Goal: Task Accomplishment & Management: Complete application form

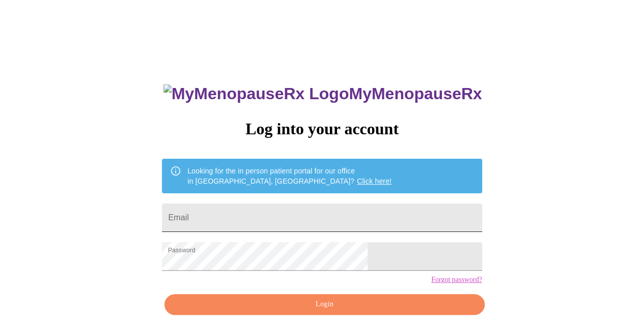
click at [302, 210] on input "Email" at bounding box center [322, 218] width 320 height 29
type input "christie84@gmail.com"
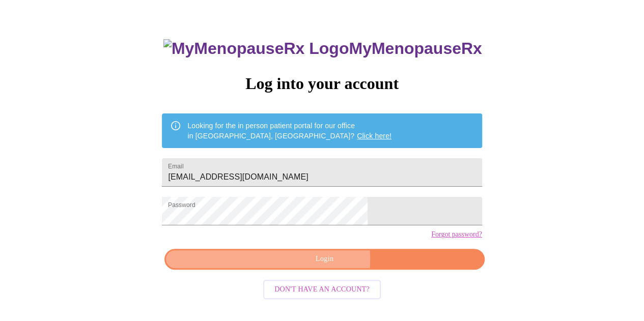
click at [303, 266] on span "Login" at bounding box center [324, 259] width 296 height 13
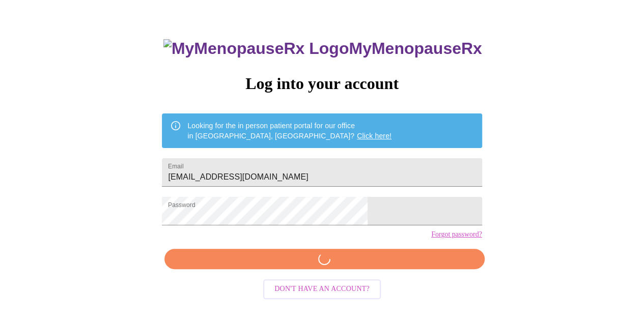
scroll to position [45, 0]
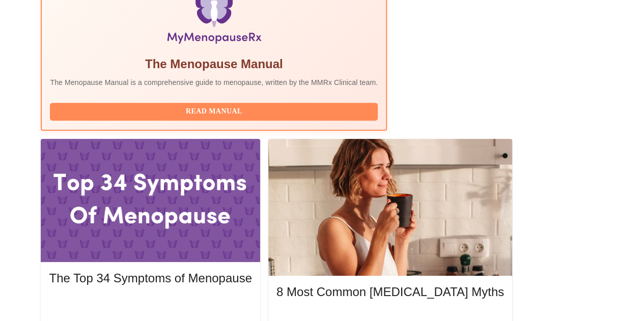
scroll to position [380, 0]
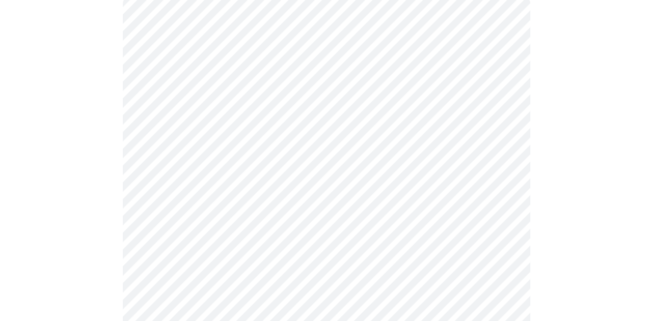
scroll to position [113, 0]
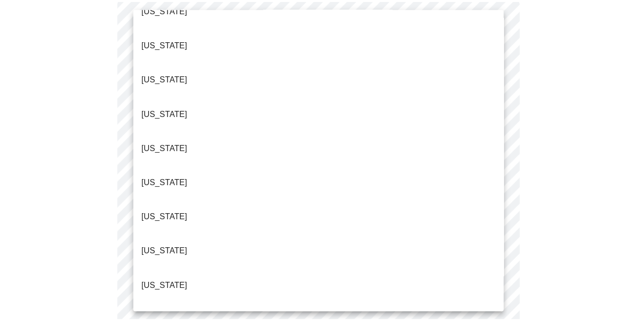
scroll to position [126, 0]
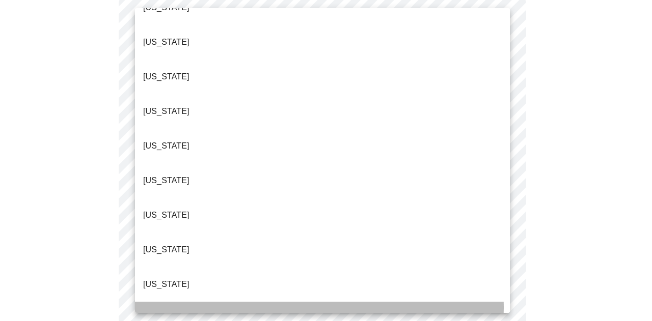
click at [233, 302] on li "Illinois" at bounding box center [322, 319] width 375 height 35
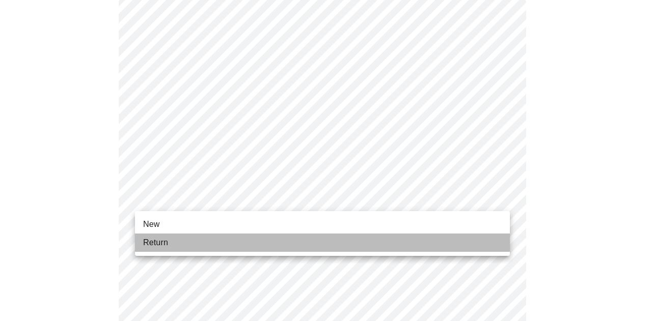
click at [218, 242] on li "Return" at bounding box center [322, 243] width 375 height 18
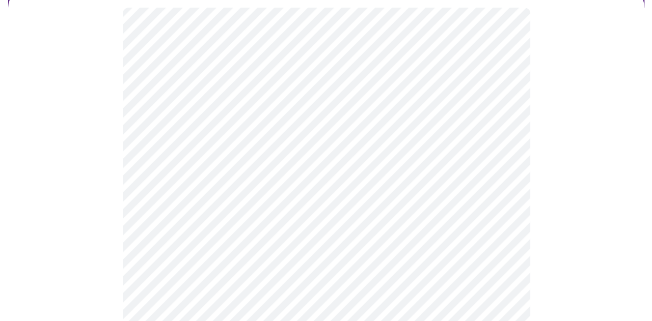
scroll to position [106, 0]
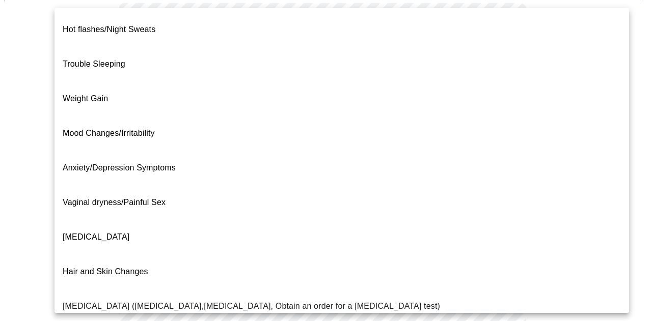
click at [492, 119] on body "MyMenopauseRx Appointments Messaging Labs Uploads Medications Community Refer a…" at bounding box center [326, 211] width 644 height 626
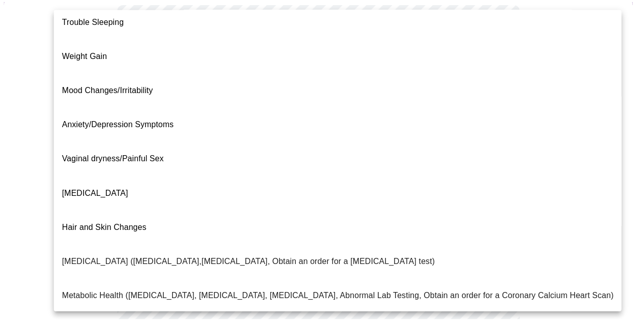
scroll to position [0, 0]
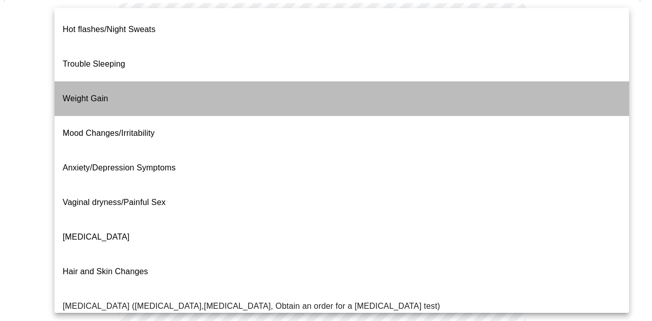
click at [398, 89] on li "Weight Gain" at bounding box center [341, 98] width 574 height 35
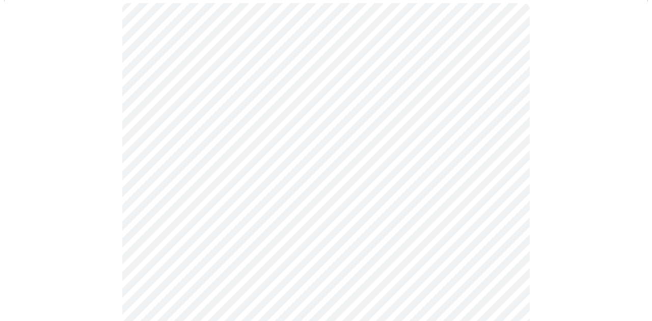
click at [361, 125] on body "MyMenopauseRx Appointments Messaging Labs Uploads Medications Community Refer a…" at bounding box center [326, 208] width 644 height 620
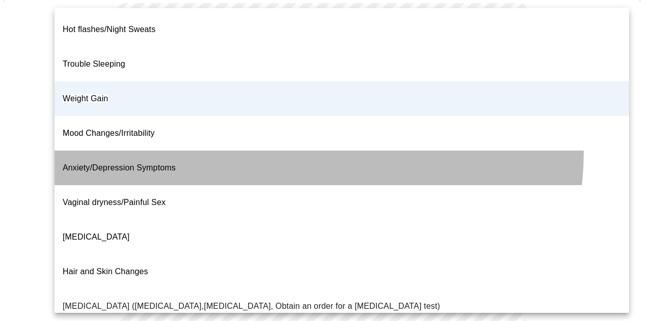
click at [307, 151] on li "Anxiety/Depression Symptoms" at bounding box center [341, 168] width 574 height 35
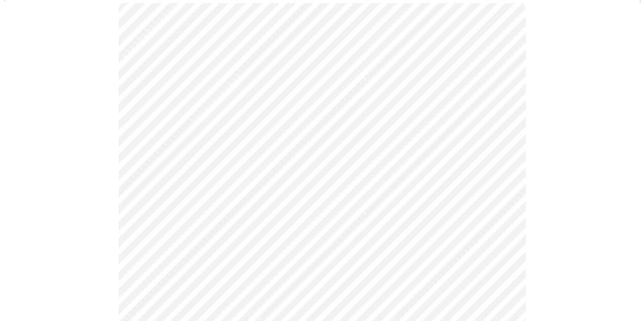
scroll to position [175, 0]
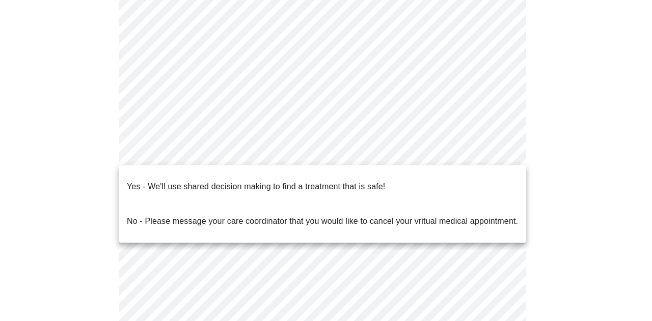
click at [302, 153] on body "MyMenopauseRx Appointments Messaging Labs Uploads Medications Community Refer a…" at bounding box center [326, 139] width 644 height 620
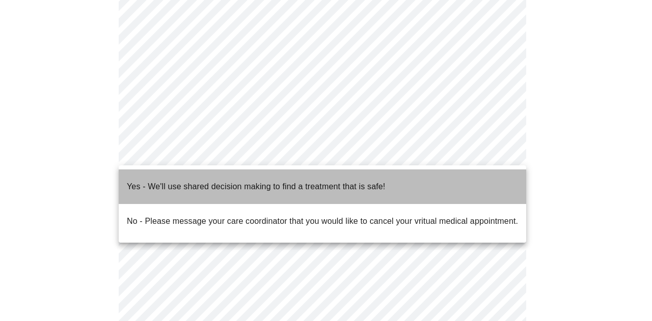
click at [279, 184] on p "Yes - We'll use shared decision making to find a treatment that is safe!" at bounding box center [256, 187] width 258 height 12
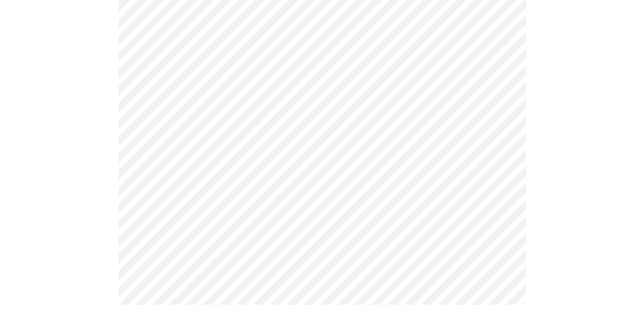
scroll to position [0, 0]
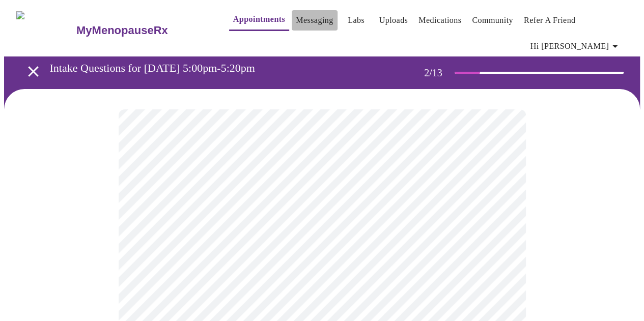
click at [300, 13] on link "Messaging" at bounding box center [314, 20] width 37 height 14
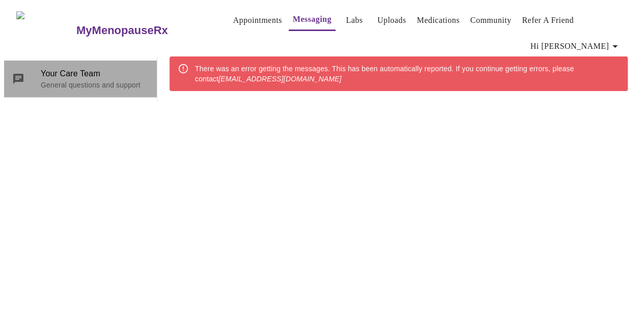
click at [105, 80] on p "General questions and support" at bounding box center [95, 85] width 108 height 10
click at [85, 80] on p "General questions and support" at bounding box center [95, 85] width 108 height 10
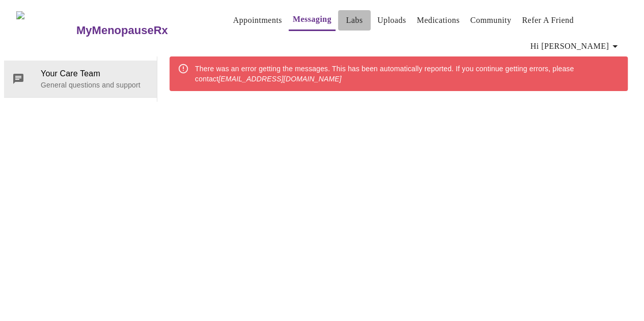
click at [346, 20] on link "Labs" at bounding box center [354, 20] width 17 height 14
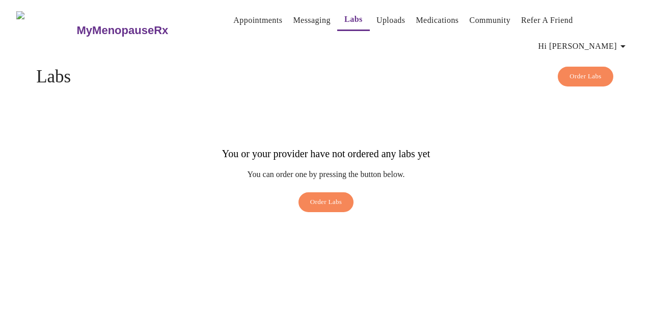
click at [296, 16] on link "Messaging" at bounding box center [311, 20] width 37 height 14
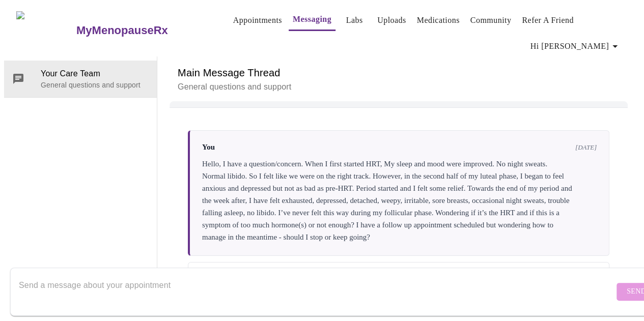
scroll to position [7, 0]
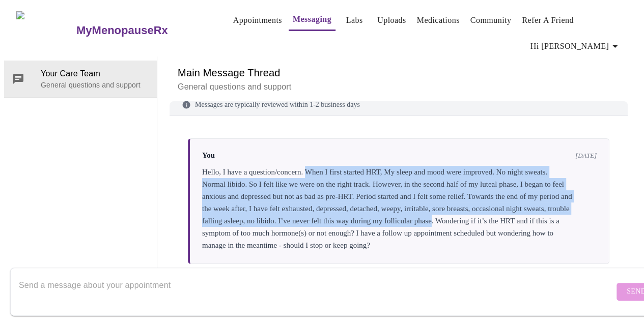
drag, startPoint x: 248, startPoint y: 179, endPoint x: 310, endPoint y: 119, distance: 86.1
click at [310, 166] on div "Hello, I have a question/concern. When I first started HRT, My sleep and mood w…" at bounding box center [399, 209] width 395 height 86
copy div "When I first started HRT, My sleep and mood were improved. No night sweats. Nor…"
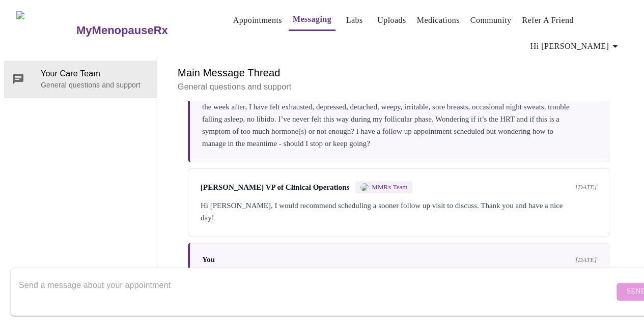
scroll to position [128, 0]
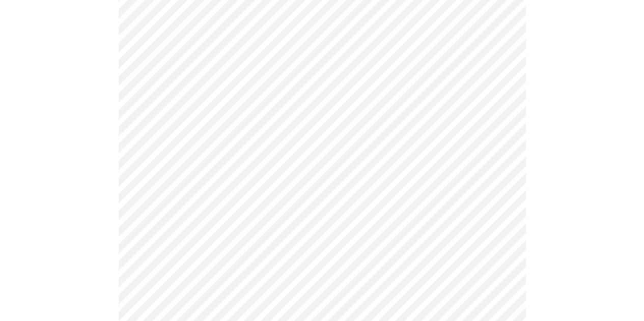
scroll to position [20, 0]
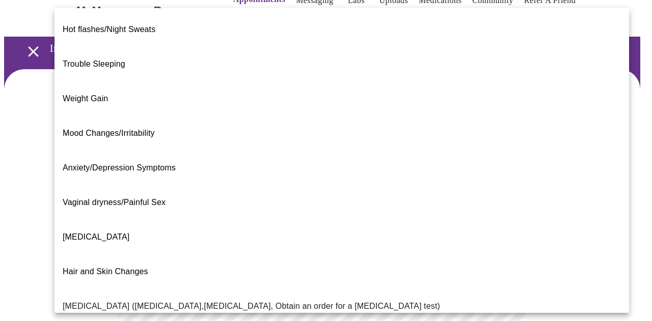
click at [260, 203] on body "MyMenopauseRx Appointments Messaging Labs Uploads Medications Community Refer a…" at bounding box center [326, 297] width 644 height 626
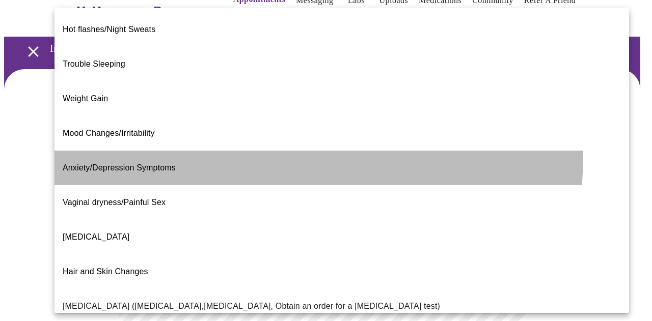
click at [205, 151] on li "Anxiety/Depression Symptoms" at bounding box center [341, 168] width 574 height 35
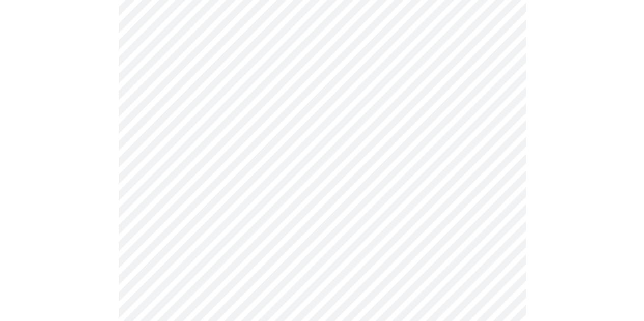
scroll to position [238, 0]
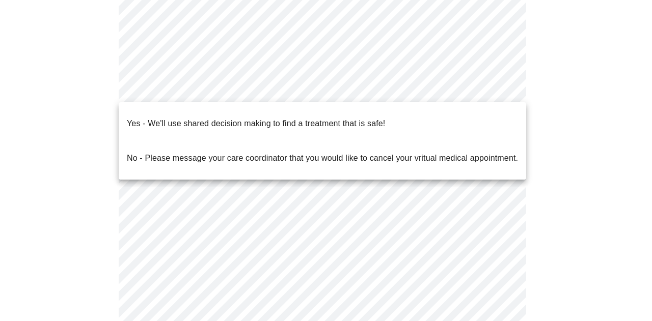
click at [228, 84] on body "MyMenopauseRx Appointments Messaging Labs Uploads Medications Community Refer a…" at bounding box center [326, 76] width 644 height 620
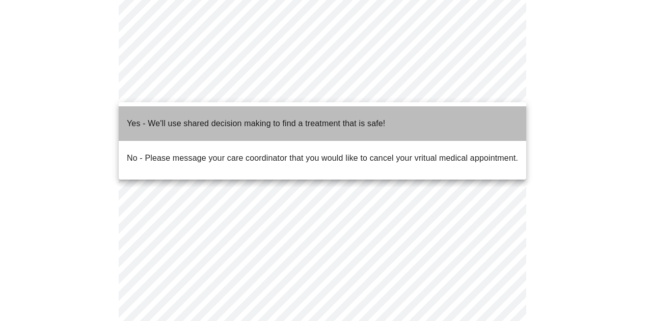
click at [229, 118] on p "Yes - We'll use shared decision making to find a treatment that is safe!" at bounding box center [256, 124] width 258 height 12
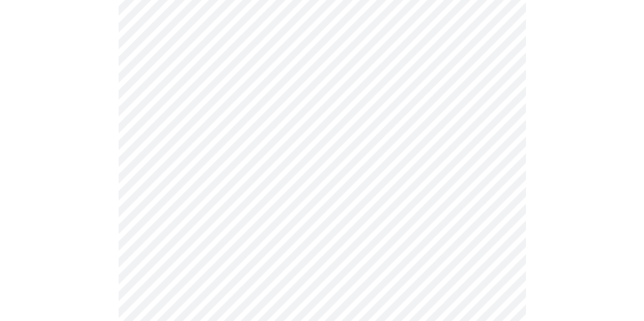
scroll to position [0, 0]
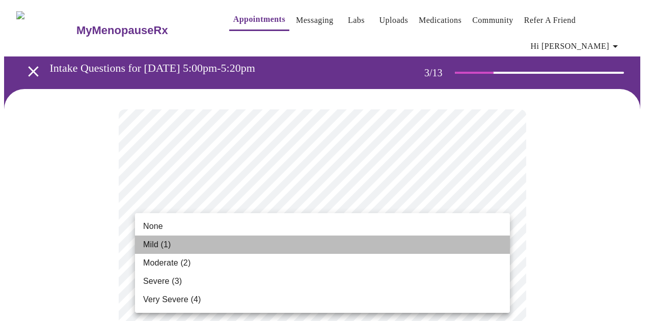
click at [371, 237] on li "Mild (1)" at bounding box center [322, 245] width 375 height 18
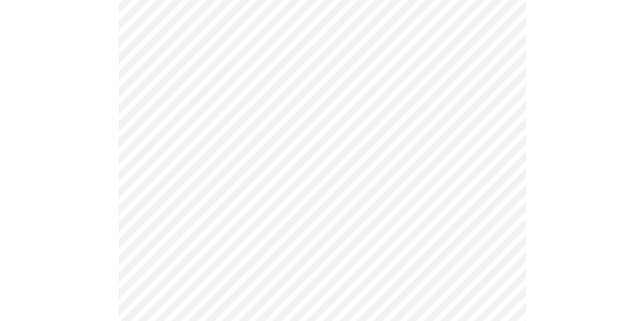
scroll to position [208, 0]
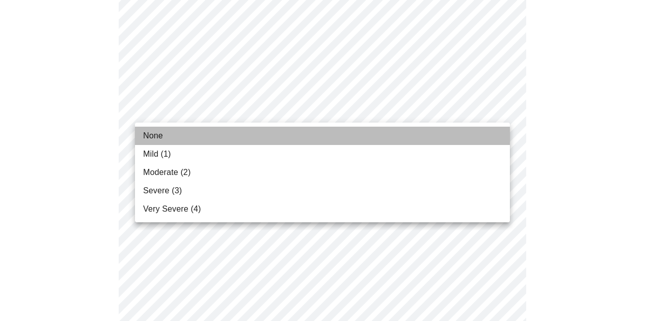
click at [388, 134] on li "None" at bounding box center [322, 136] width 375 height 18
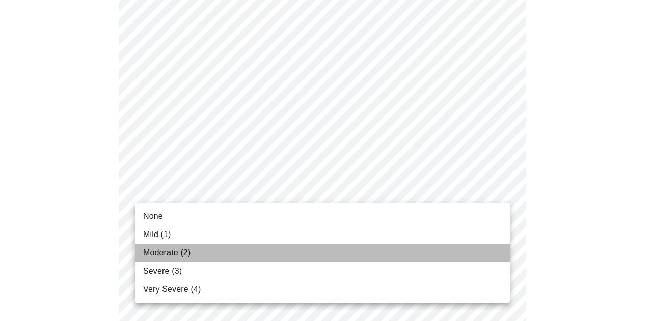
click at [328, 257] on li "Moderate (2)" at bounding box center [322, 253] width 375 height 18
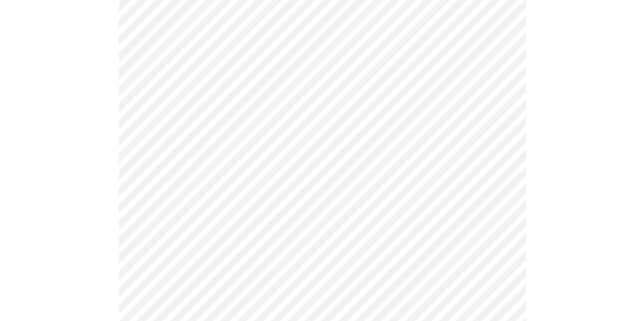
scroll to position [350, 0]
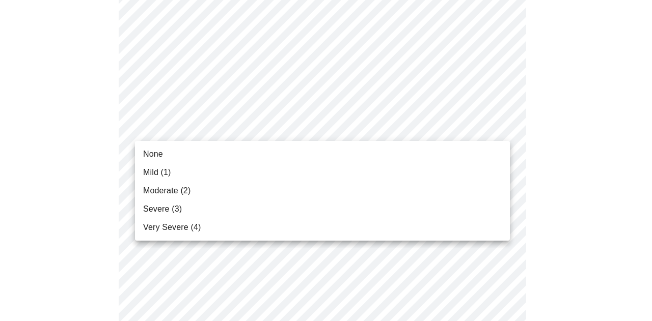
click at [301, 127] on body "MyMenopauseRx Appointments Messaging Labs Uploads Medications Community Refer a…" at bounding box center [326, 317] width 644 height 1326
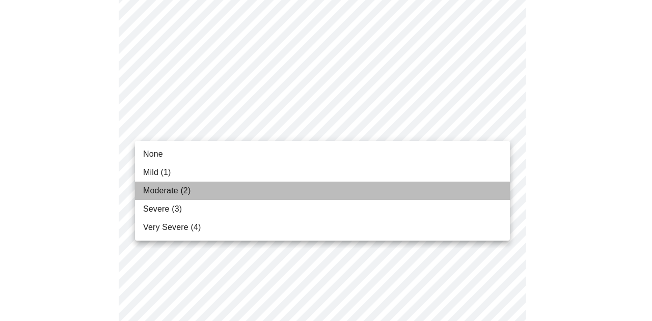
click at [285, 193] on li "Moderate (2)" at bounding box center [322, 191] width 375 height 18
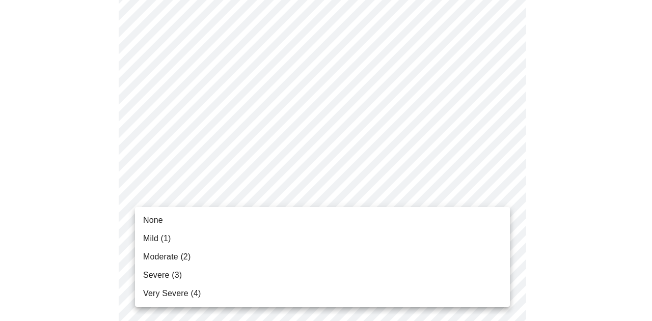
click at [266, 198] on body "MyMenopauseRx Appointments Messaging Labs Uploads Medications Community Refer a…" at bounding box center [326, 310] width 644 height 1312
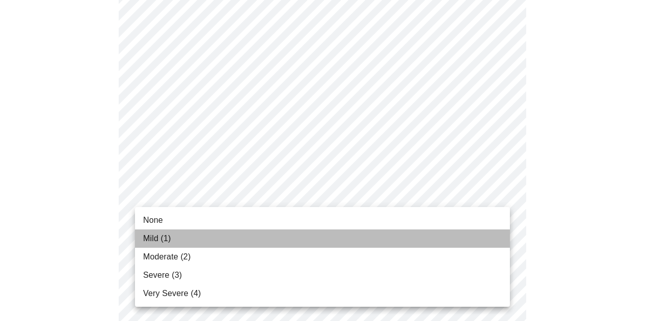
click at [256, 236] on li "Mild (1)" at bounding box center [322, 239] width 375 height 18
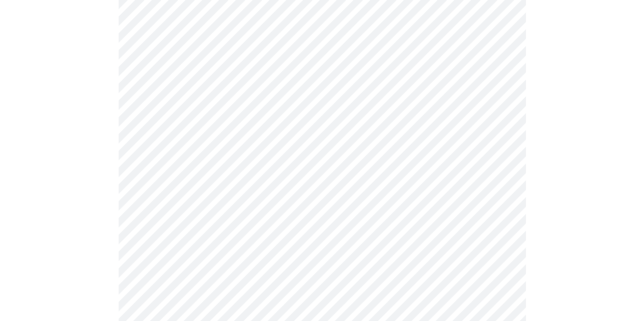
scroll to position [464, 0]
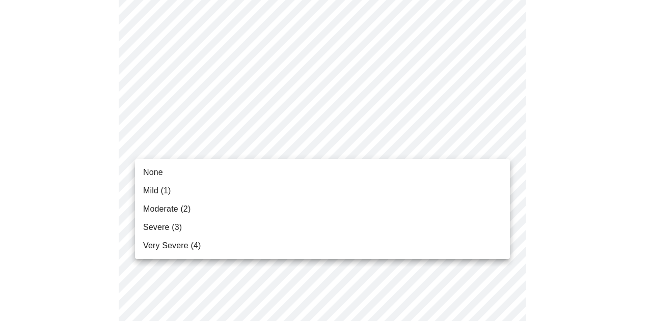
click at [249, 147] on body "MyMenopauseRx Appointments Messaging Labs Uploads Medications Community Refer a…" at bounding box center [326, 189] width 644 height 1298
click at [242, 207] on li "Moderate (2)" at bounding box center [322, 209] width 375 height 18
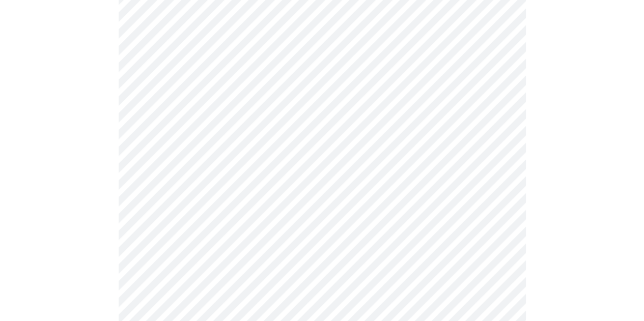
scroll to position [552, 0]
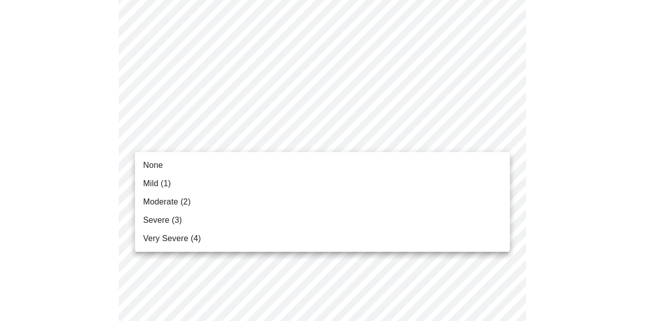
click at [248, 143] on body "MyMenopauseRx Appointments Messaging Labs Uploads Medications Community Refer a…" at bounding box center [326, 94] width 644 height 1283
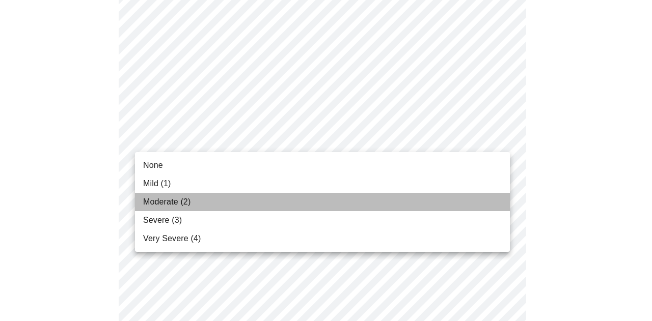
click at [238, 201] on li "Moderate (2)" at bounding box center [322, 202] width 375 height 18
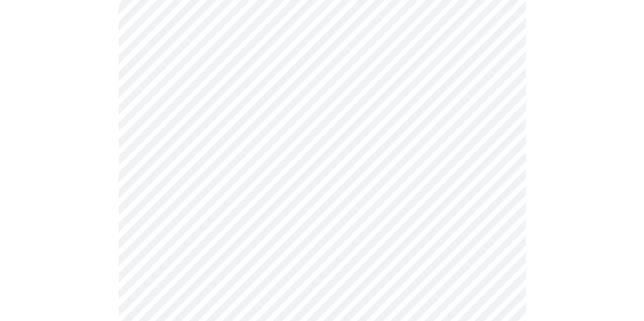
scroll to position [640, 0]
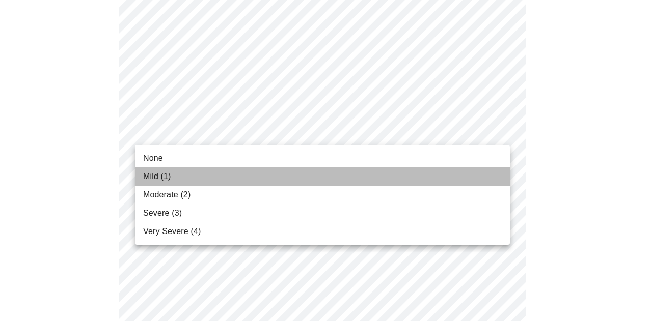
click at [245, 171] on li "Mild (1)" at bounding box center [322, 177] width 375 height 18
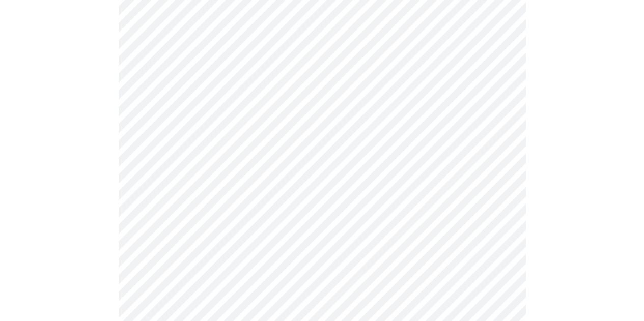
scroll to position [700, 0]
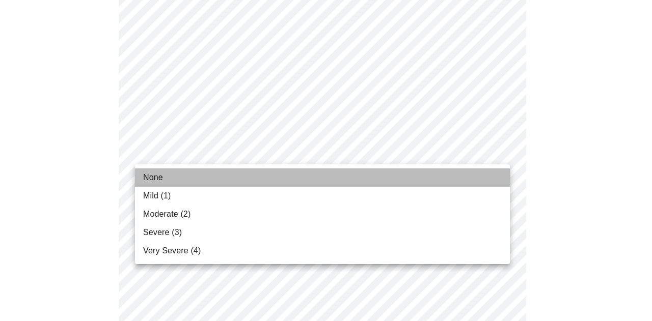
click at [258, 176] on li "None" at bounding box center [322, 178] width 375 height 18
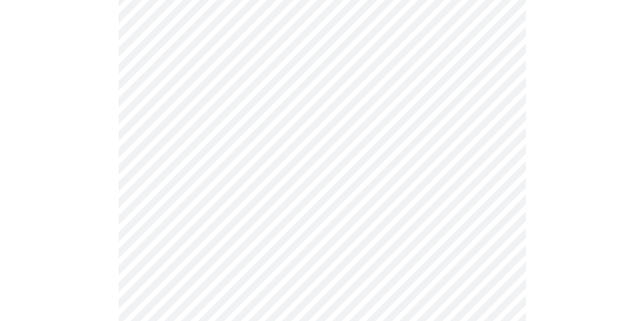
scroll to position [776, 0]
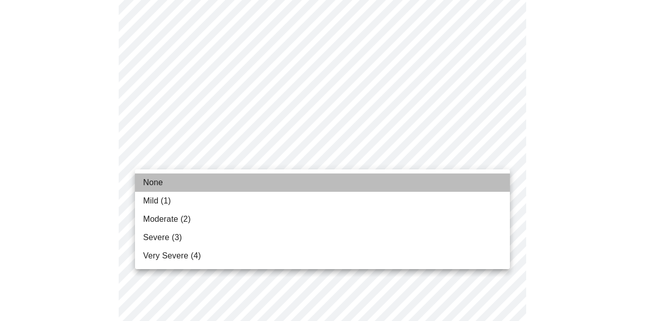
click at [245, 179] on li "None" at bounding box center [322, 183] width 375 height 18
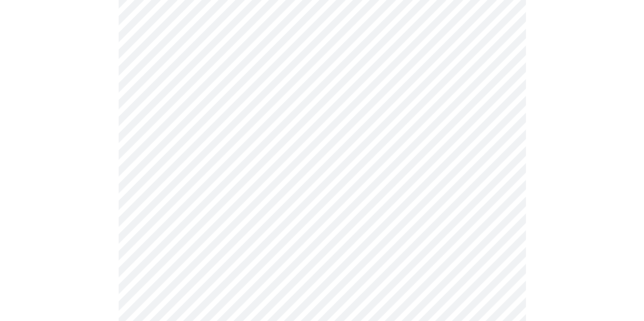
scroll to position [884, 0]
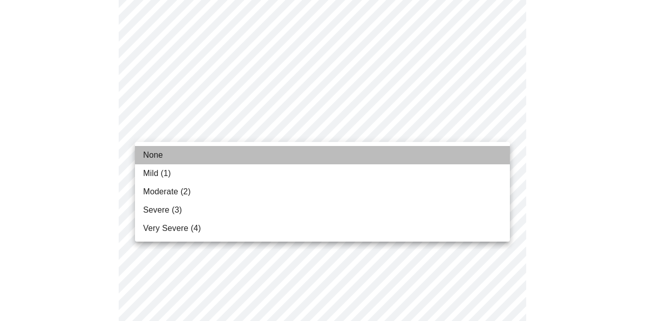
click at [245, 156] on li "None" at bounding box center [322, 155] width 375 height 18
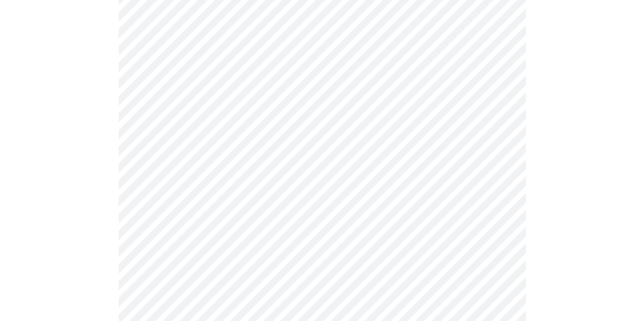
scroll to position [455, 0]
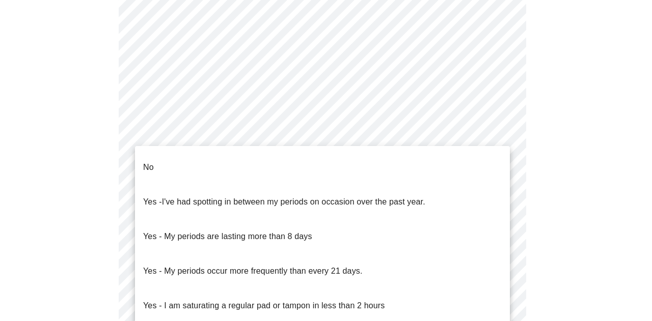
click at [394, 138] on body "MyMenopauseRx Appointments Messaging Labs Uploads Medications Community Refer a…" at bounding box center [326, 37] width 644 height 977
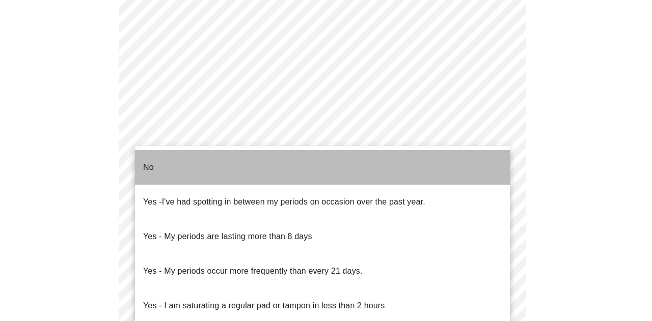
click at [380, 167] on li "No" at bounding box center [322, 167] width 375 height 35
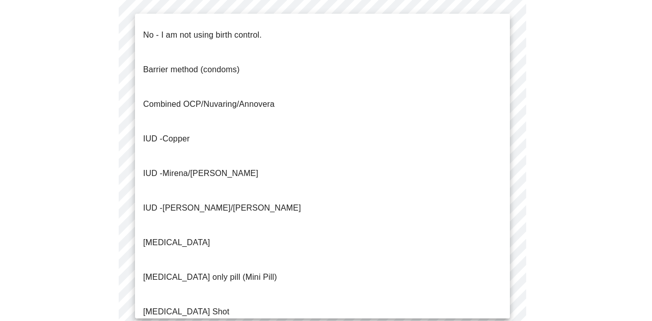
click at [332, 212] on body "MyMenopauseRx Appointments Messaging Labs Uploads Medications Community Refer a…" at bounding box center [326, 34] width 644 height 971
click at [568, 175] on div at bounding box center [326, 160] width 652 height 321
click at [306, 218] on body "MyMenopauseRx Appointments Messaging Labs Uploads Medications Community Refer a…" at bounding box center [326, 34] width 644 height 971
click at [569, 173] on div at bounding box center [326, 160] width 652 height 321
click at [268, 205] on body "MyMenopauseRx Appointments Messaging Labs Uploads Medications Community Refer a…" at bounding box center [326, 34] width 644 height 971
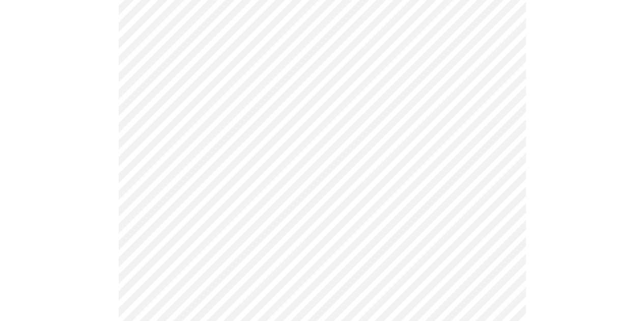
scroll to position [626, 0]
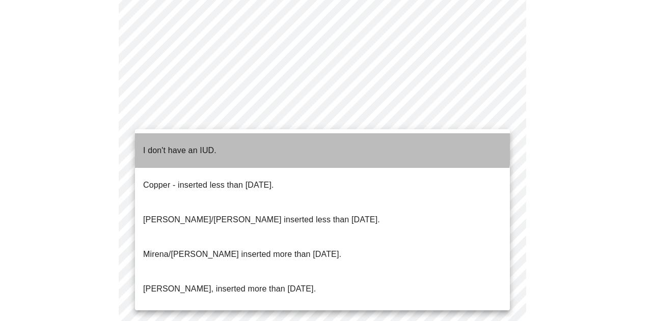
click at [261, 137] on li "I don't have an IUD." at bounding box center [322, 150] width 375 height 35
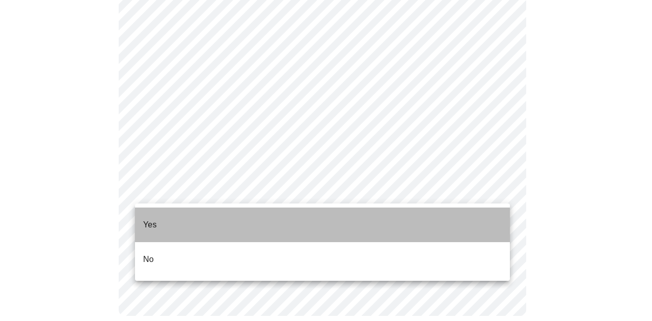
click at [253, 223] on li "Yes" at bounding box center [322, 225] width 375 height 35
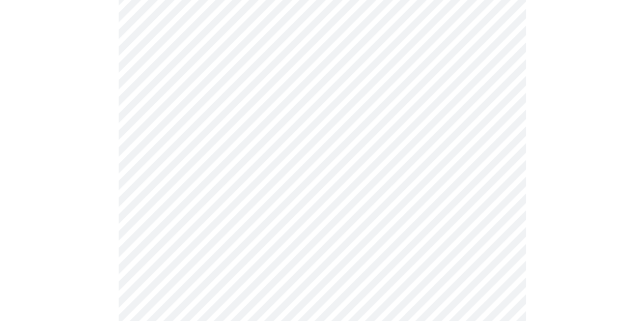
scroll to position [2786, 0]
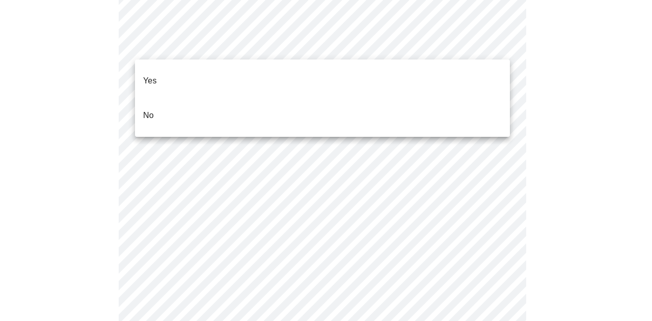
click at [250, 98] on li "No" at bounding box center [322, 115] width 375 height 35
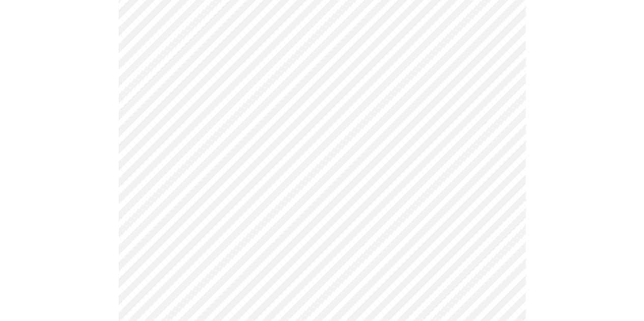
scroll to position [658, 0]
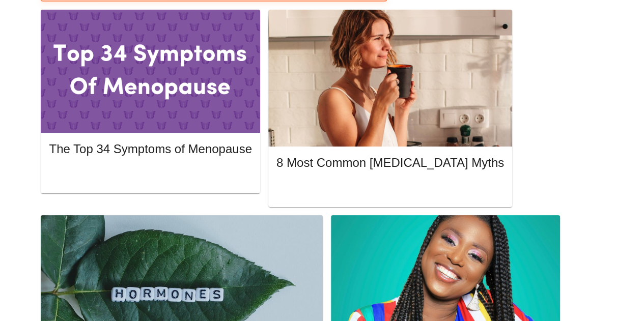
scroll to position [509, 0]
